Goal: Information Seeking & Learning: Learn about a topic

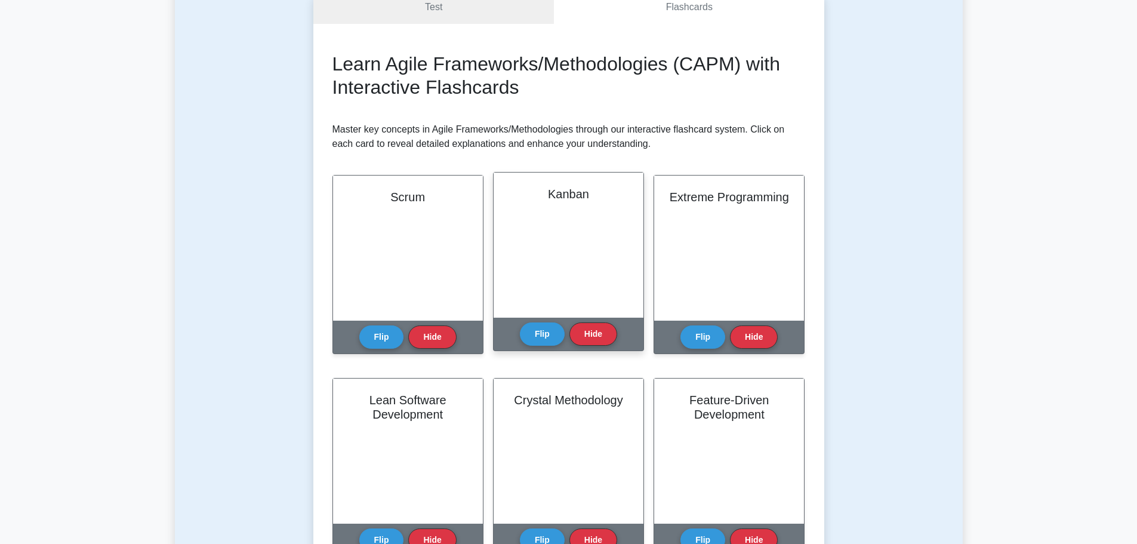
scroll to position [179, 0]
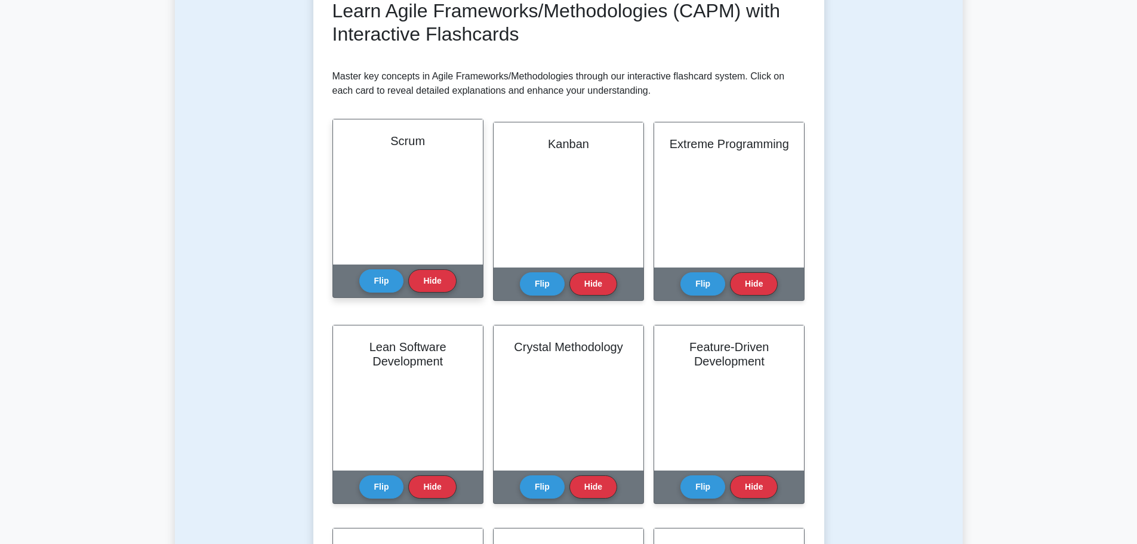
click at [387, 268] on div "Flip Hide" at bounding box center [407, 280] width 97 height 33
click at [380, 280] on button "Flip" at bounding box center [381, 279] width 45 height 23
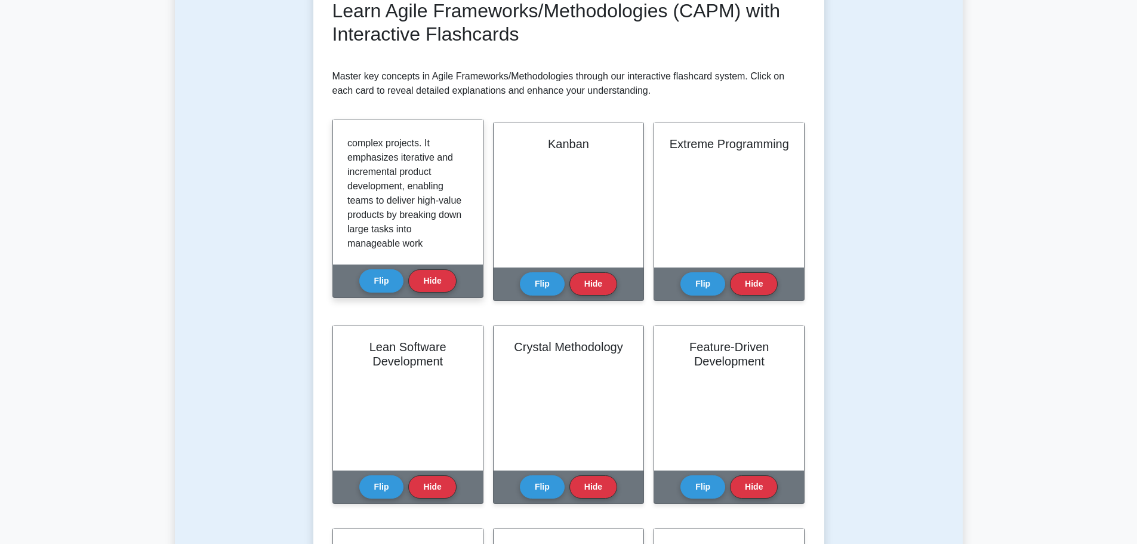
scroll to position [0, 0]
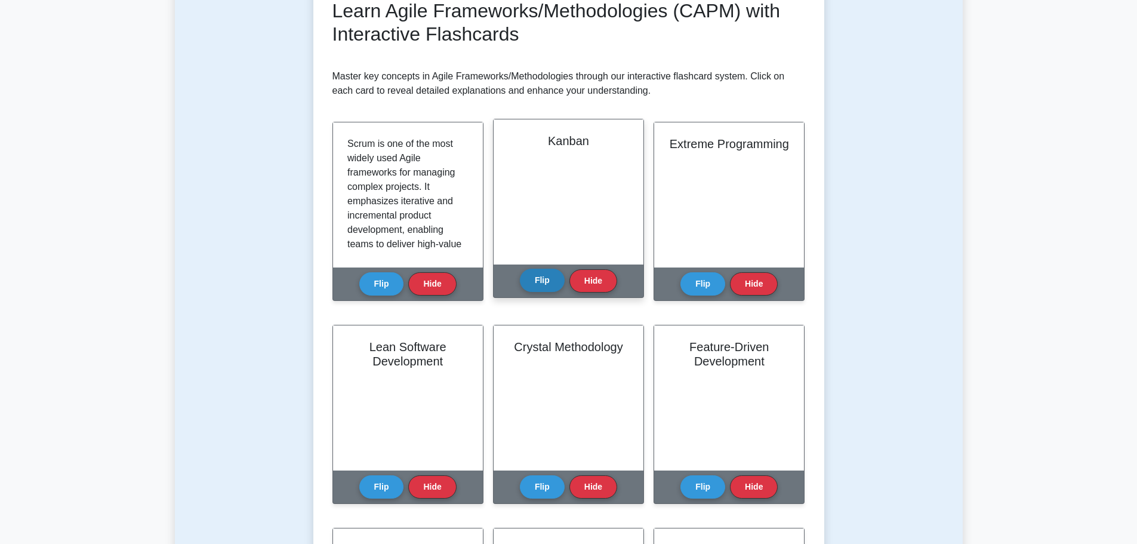
click at [531, 286] on button "Flip" at bounding box center [542, 279] width 45 height 23
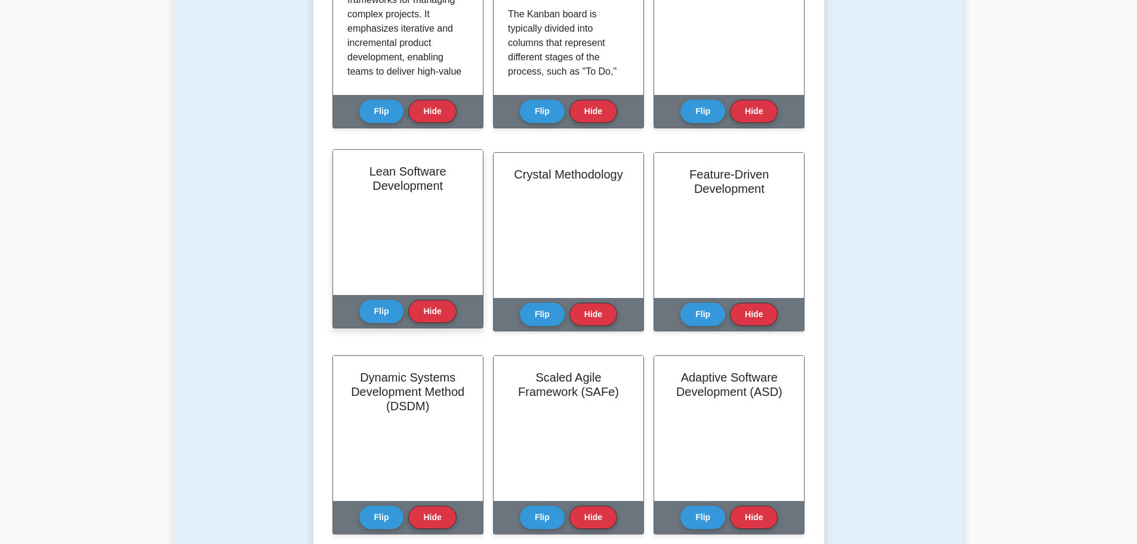
scroll to position [358, 0]
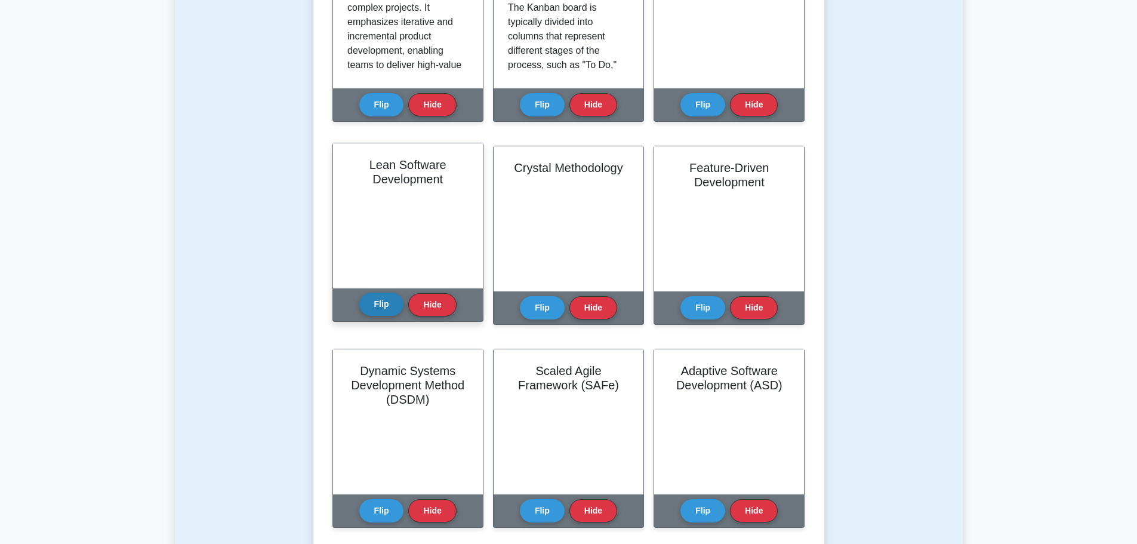
click at [382, 301] on button "Flip" at bounding box center [381, 303] width 45 height 23
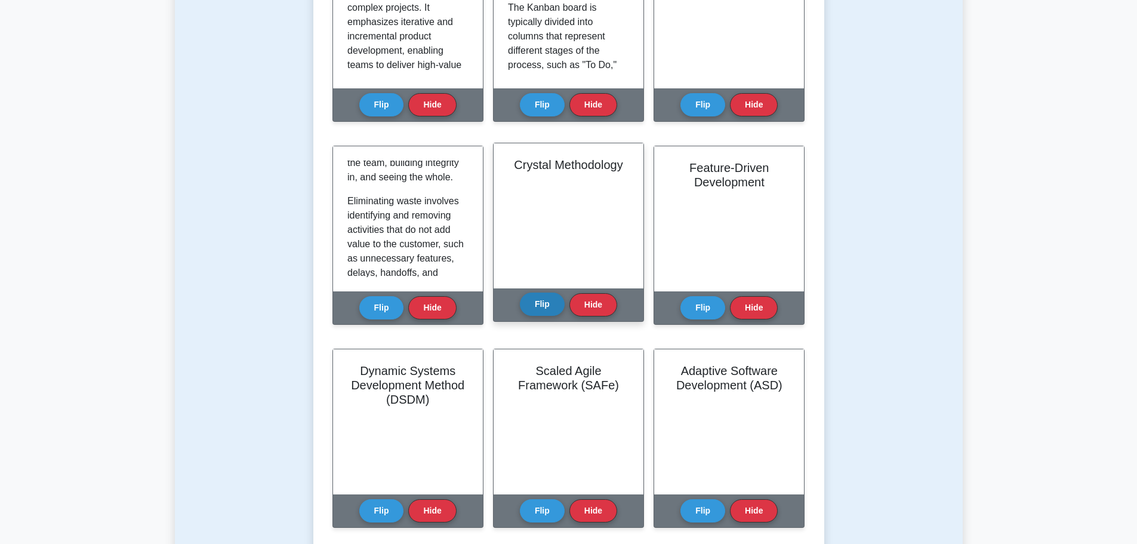
click at [540, 298] on button "Flip" at bounding box center [542, 303] width 45 height 23
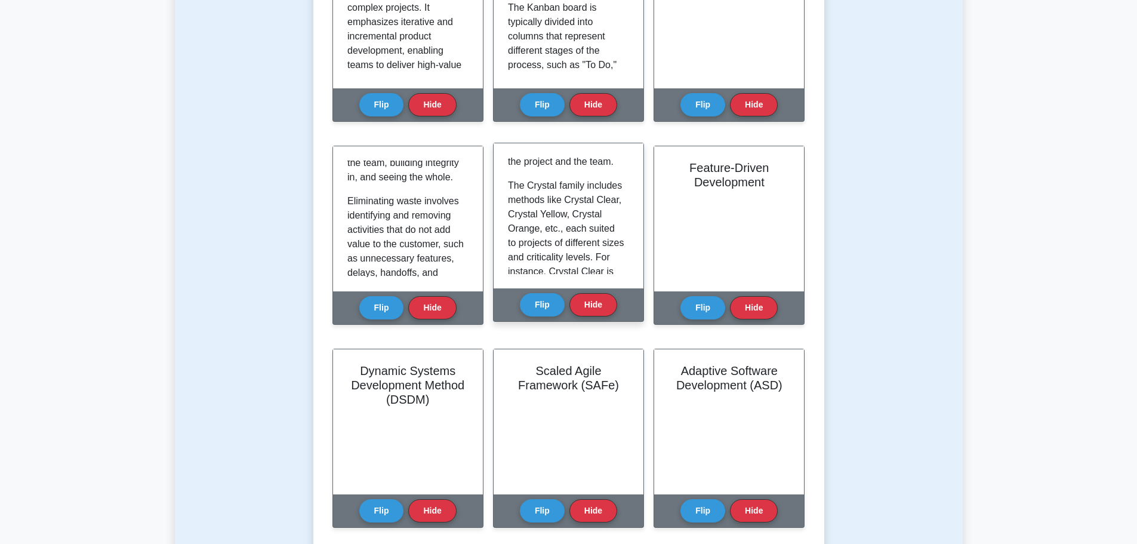
scroll to position [239, 0]
drag, startPoint x: 558, startPoint y: 178, endPoint x: 605, endPoint y: 187, distance: 48.0
click at [605, 187] on div "Crystal Methodology is a family of Agile software development methodologies tha…" at bounding box center [568, 216] width 121 height 116
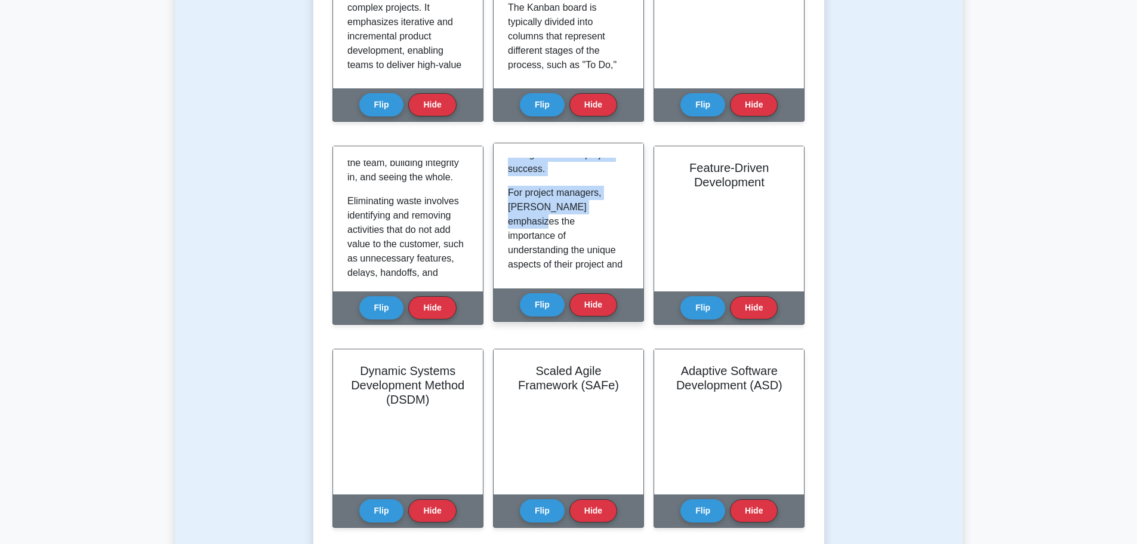
scroll to position [916, 0]
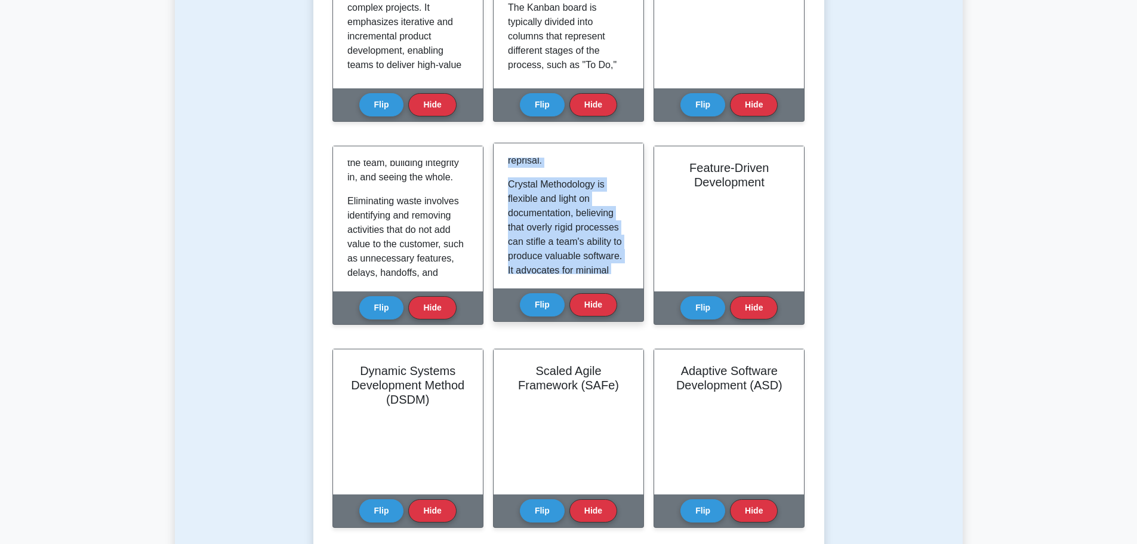
click at [612, 211] on p "Crystal Methodology is flexible and light on documentation, believing that over…" at bounding box center [566, 248] width 116 height 143
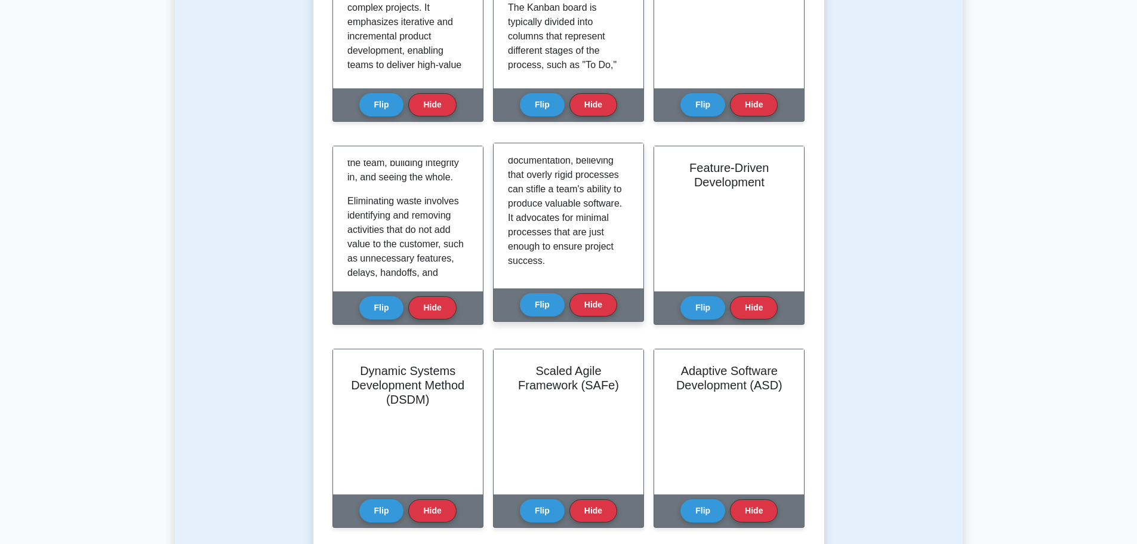
scroll to position [975, 0]
drag, startPoint x: 544, startPoint y: 224, endPoint x: 602, endPoint y: 257, distance: 66.5
click at [602, 257] on p "Crystal Methodology is flexible and light on documentation, believing that over…" at bounding box center [566, 189] width 116 height 143
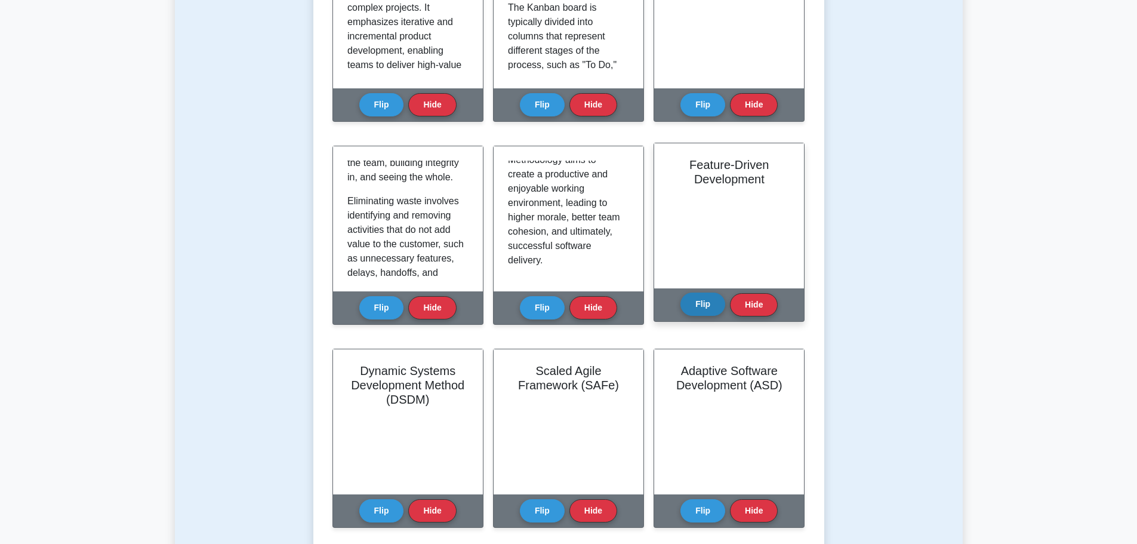
click at [691, 314] on button "Flip" at bounding box center [702, 303] width 45 height 23
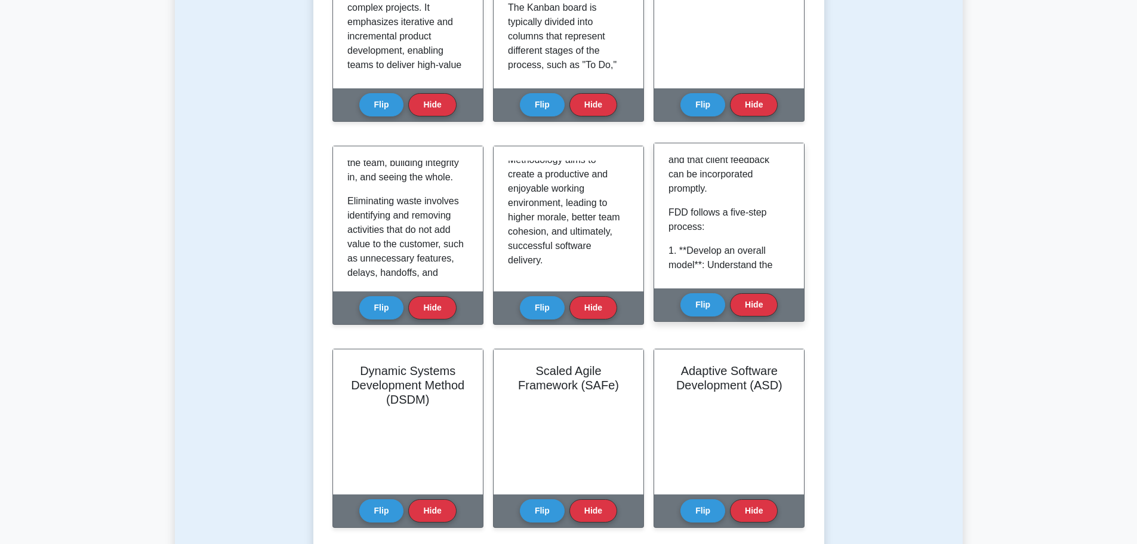
click at [715, 196] on p "The main goal of FDD is to design and build software features every two weeks. …" at bounding box center [726, 103] width 116 height 186
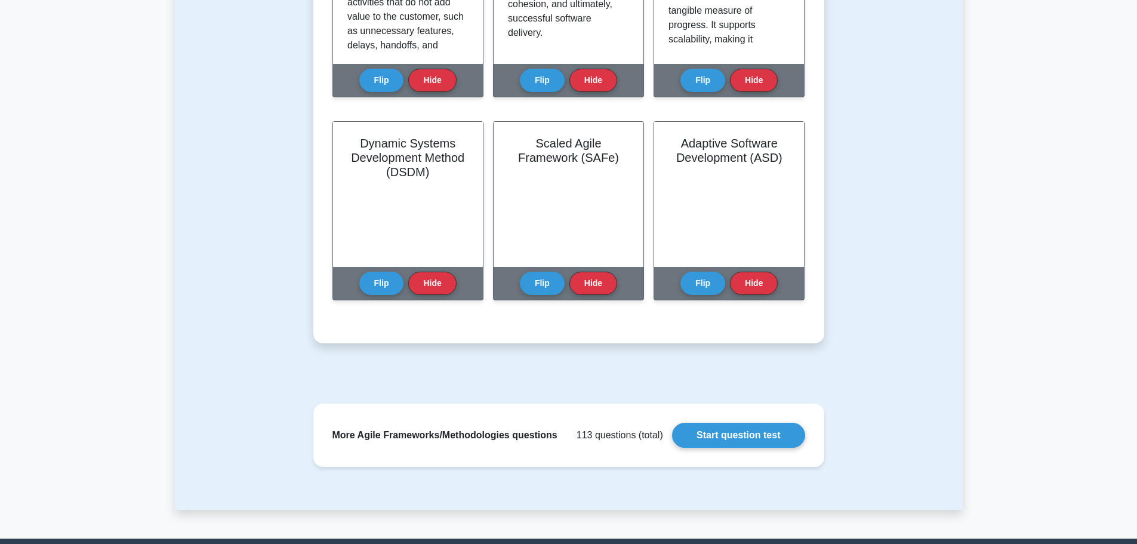
scroll to position [597, 0]
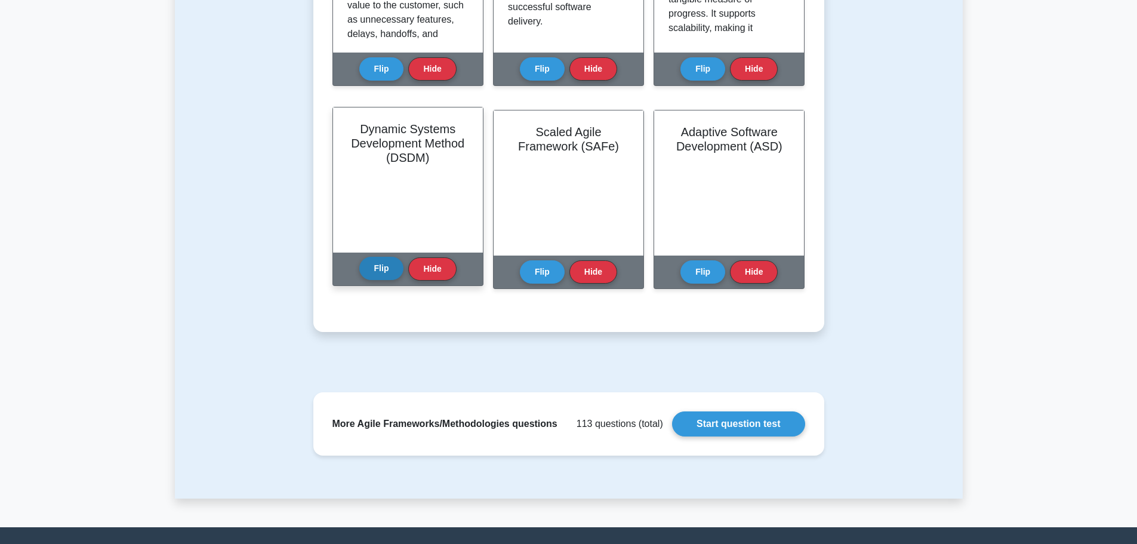
click at [377, 273] on button "Flip" at bounding box center [381, 268] width 45 height 23
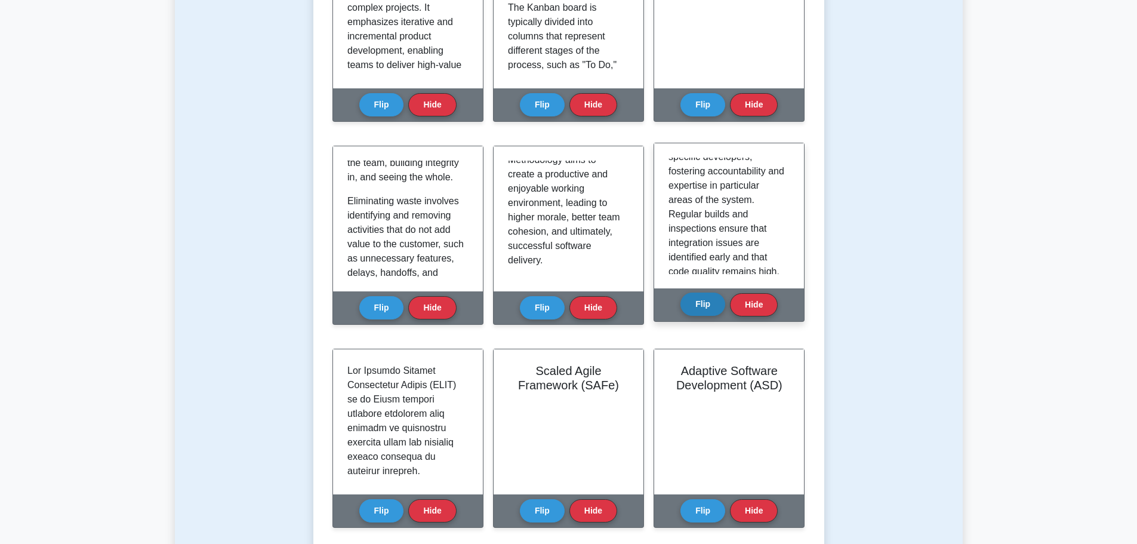
scroll to position [877, 0]
click at [706, 301] on button "Flip" at bounding box center [702, 303] width 45 height 23
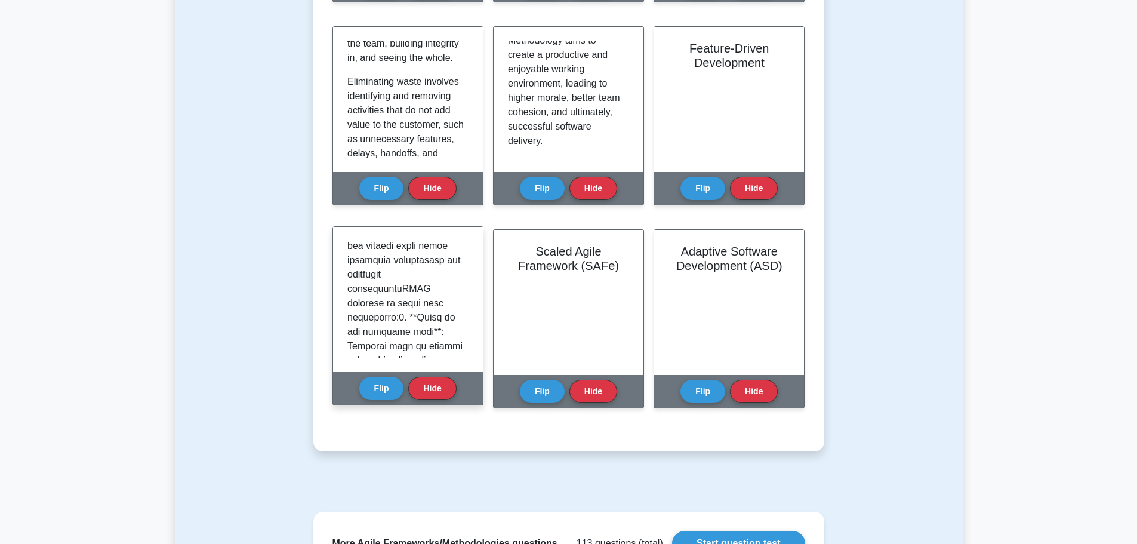
scroll to position [239, 0]
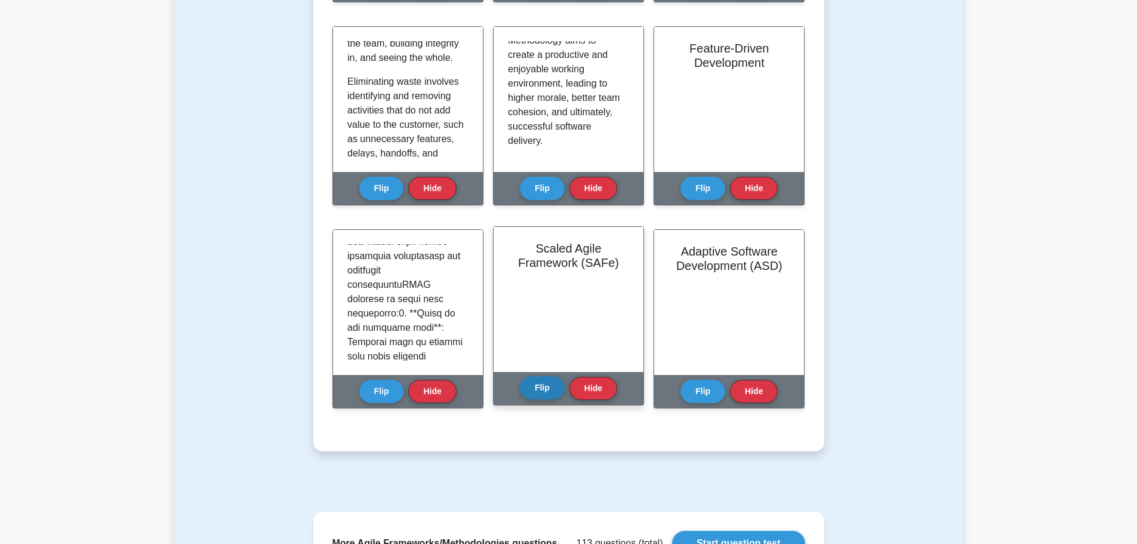
click at [542, 382] on button "Flip" at bounding box center [542, 387] width 45 height 23
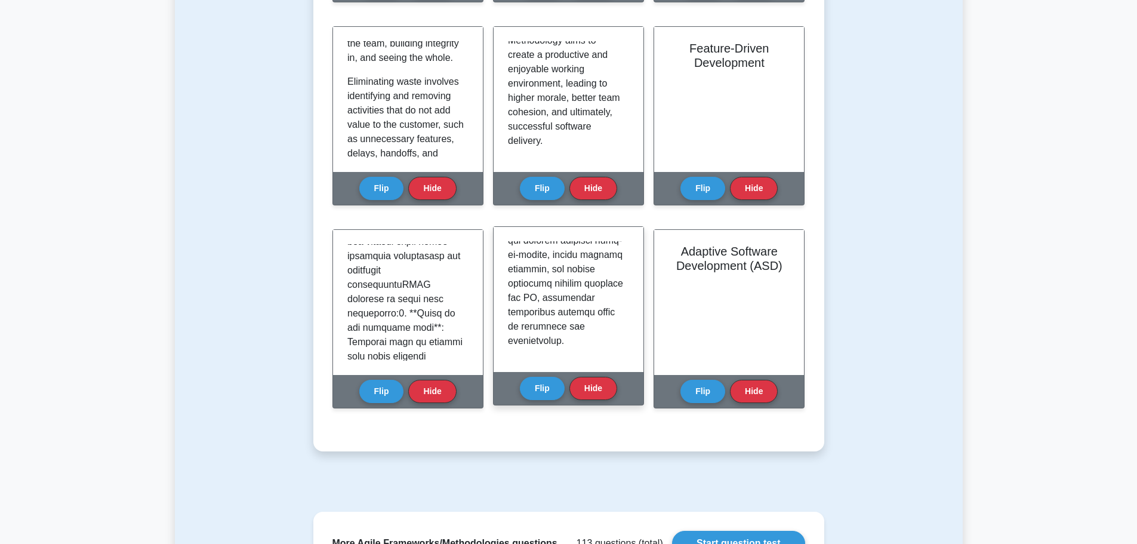
scroll to position [1568, 0]
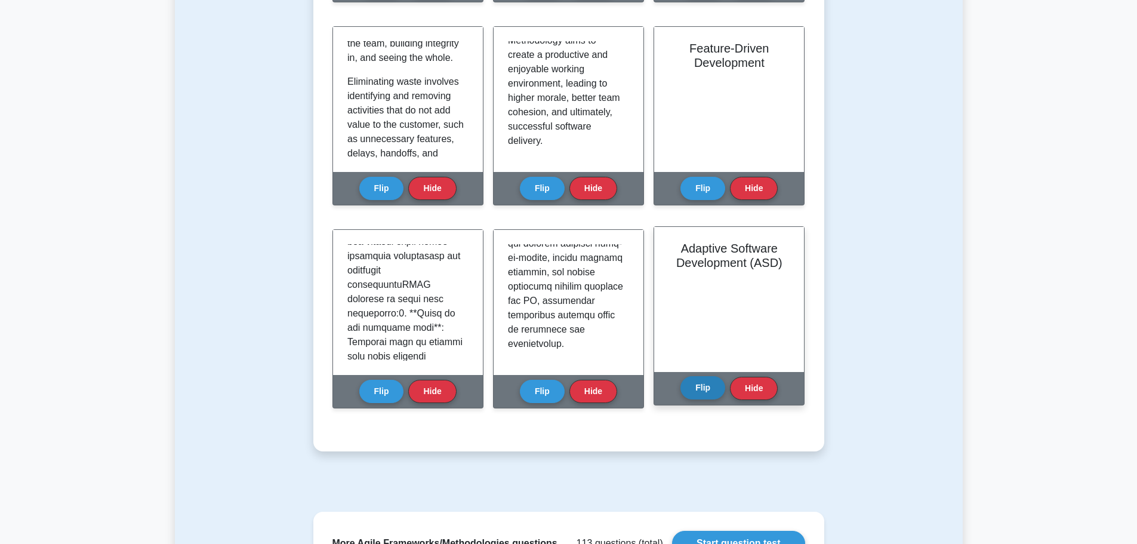
click at [694, 389] on button "Flip" at bounding box center [702, 387] width 45 height 23
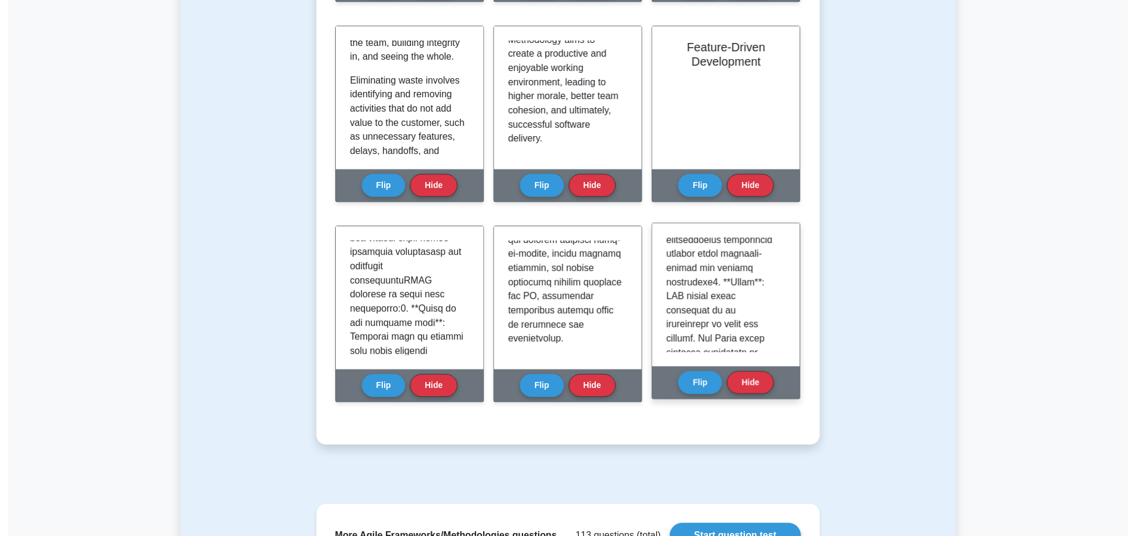
scroll to position [656, 0]
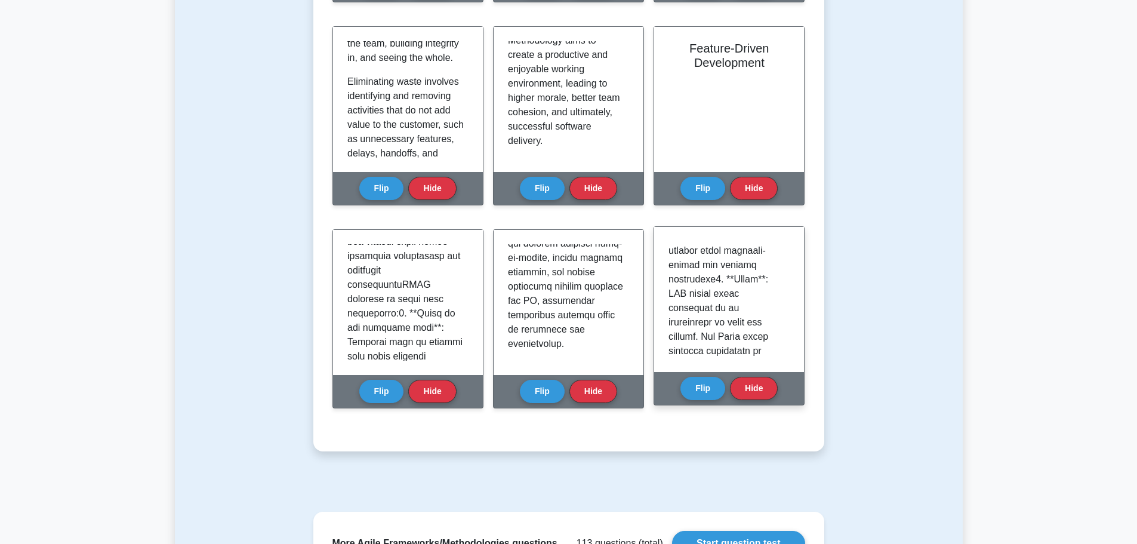
click at [751, 314] on p at bounding box center [726, 437] width 116 height 1704
